Goal: Task Accomplishment & Management: Manage account settings

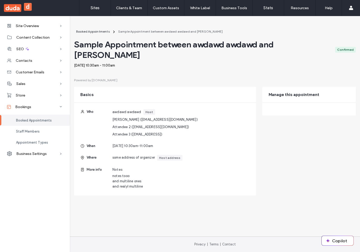
click at [44, 119] on span "Booked Appointments" at bounding box center [34, 120] width 36 height 4
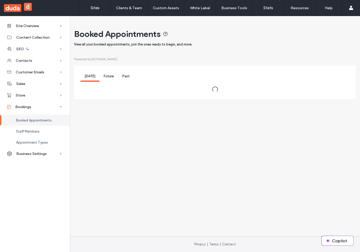
click at [111, 77] on span "Future" at bounding box center [109, 76] width 10 height 4
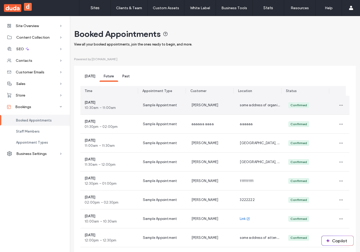
scroll to position [59, 0]
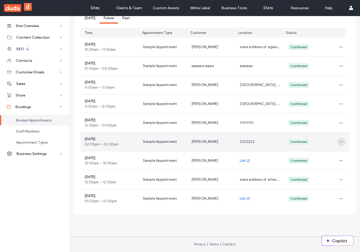
click at [339, 141] on icon "button" at bounding box center [341, 141] width 4 height 4
click at [327, 164] on span "Cancel Appointment" at bounding box center [321, 164] width 34 height 5
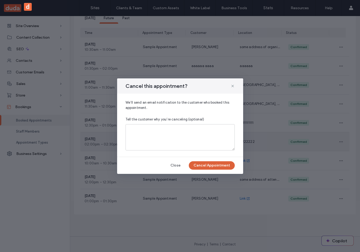
click at [225, 164] on button "Cancel Appointment" at bounding box center [212, 165] width 46 height 8
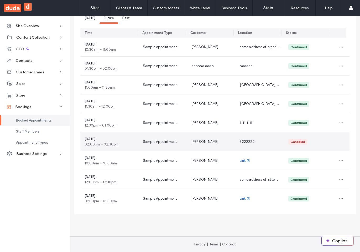
click at [221, 142] on div "Dmytro" at bounding box center [211, 141] width 49 height 19
